Goal: Task Accomplishment & Management: Manage account settings

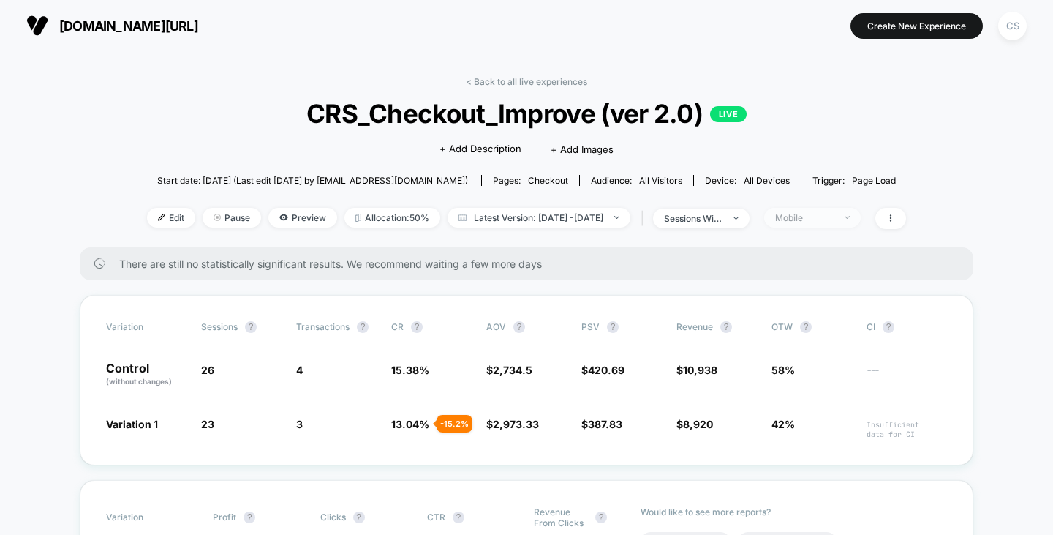
click at [826, 224] on span "Mobile" at bounding box center [812, 218] width 97 height 20
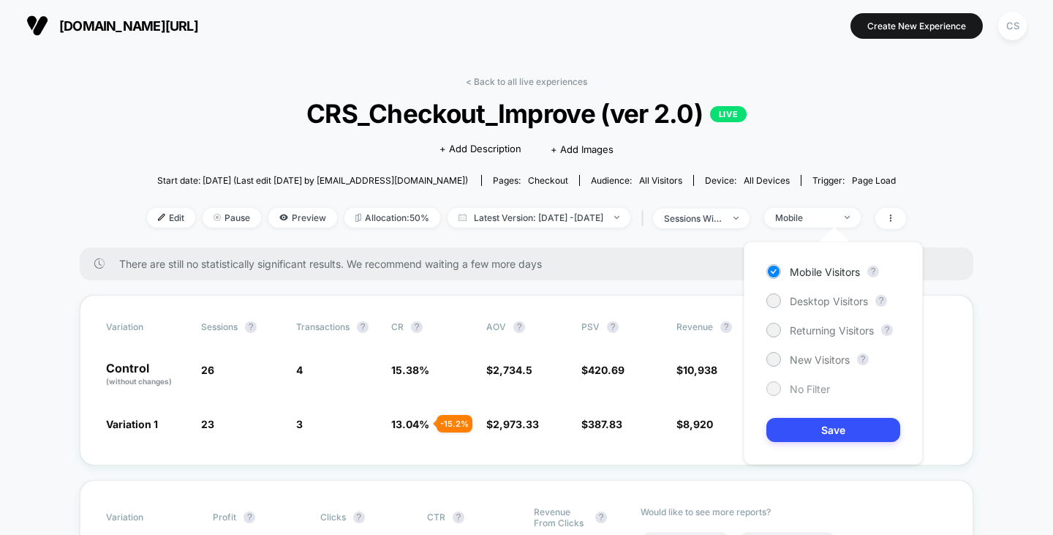
click at [775, 391] on div at bounding box center [773, 387] width 11 height 11
click at [791, 420] on button "Save" at bounding box center [833, 430] width 134 height 24
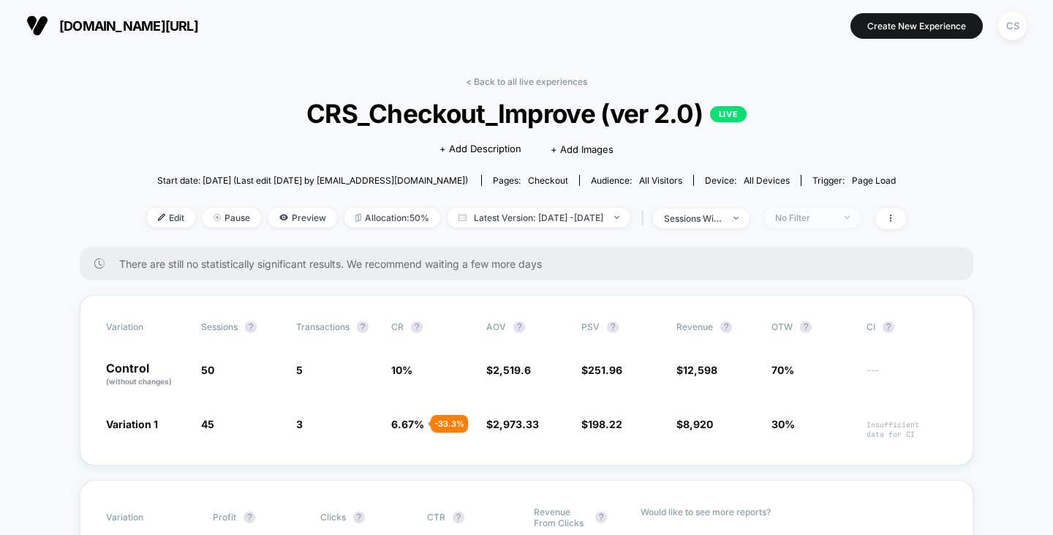
click at [836, 208] on span "No Filter" at bounding box center [812, 218] width 97 height 20
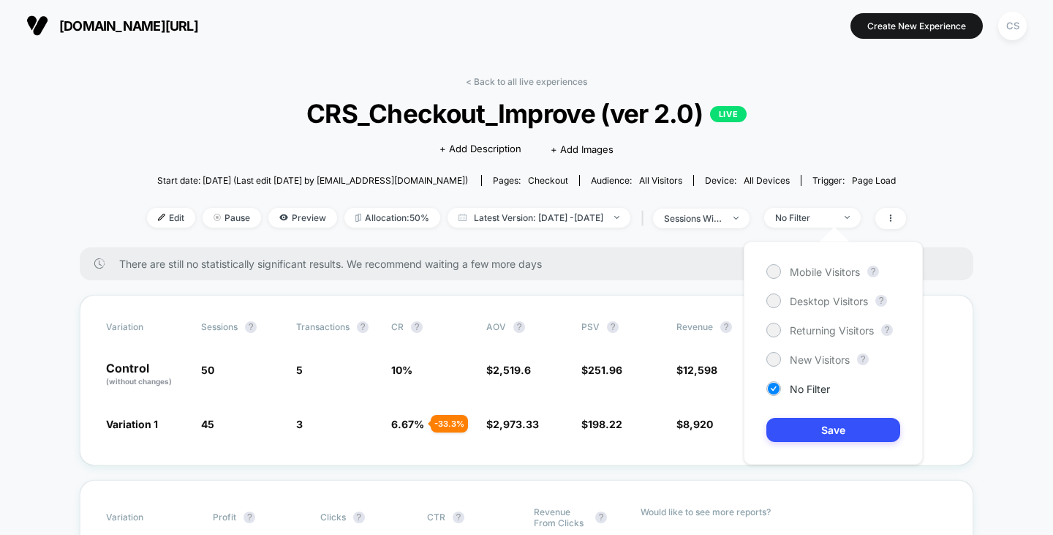
click at [779, 281] on div "Mobile Visitors ? Desktop Visitors ? Returning Visitors ? New Visitors ? No Fil…" at bounding box center [833, 352] width 179 height 223
click at [774, 275] on div at bounding box center [773, 270] width 11 height 11
click at [841, 434] on button "Save" at bounding box center [833, 430] width 134 height 24
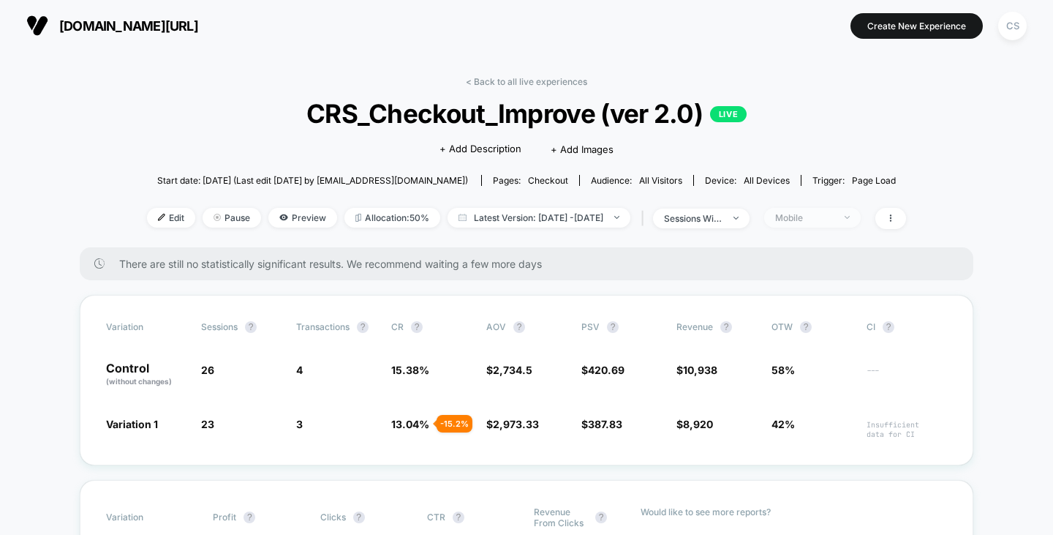
click at [834, 220] on div "Mobile" at bounding box center [804, 217] width 58 height 11
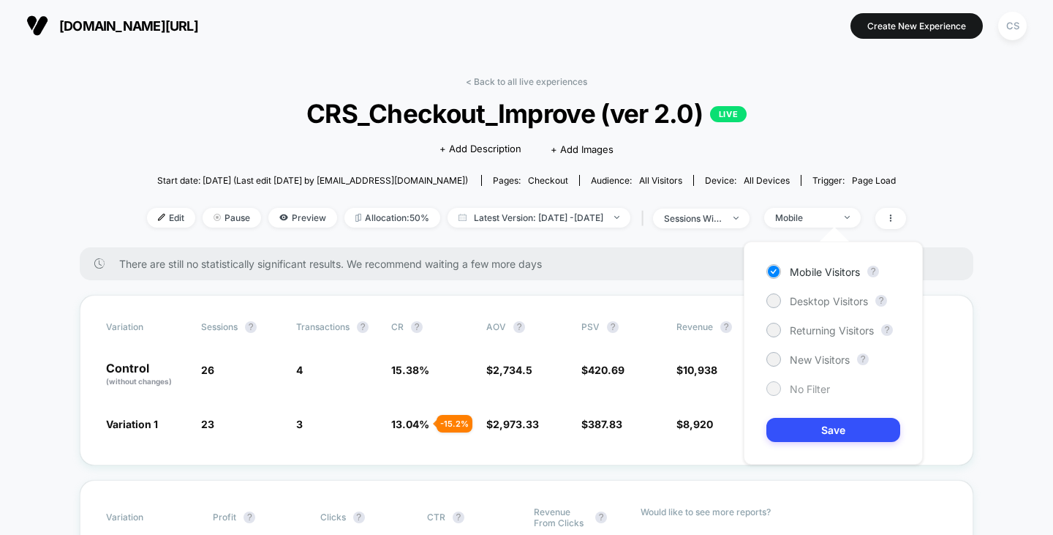
click at [778, 390] on div at bounding box center [773, 387] width 11 height 11
click at [798, 423] on button "Save" at bounding box center [833, 430] width 134 height 24
